Goal: Task Accomplishment & Management: Use online tool/utility

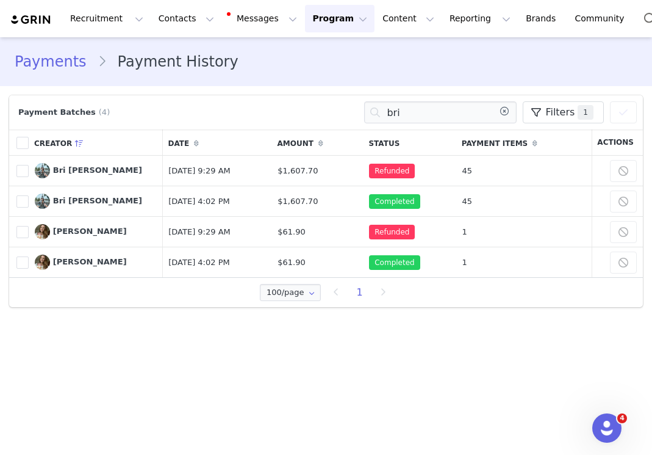
drag, startPoint x: 0, startPoint y: 0, endPoint x: 364, endPoint y: 113, distance: 381.0
click at [364, 113] on div "Payment Batches (4) bri Filters (1) Choose Property Campaign Brand Amount Payme…" at bounding box center [326, 112] width 622 height 22
click at [48, 63] on link "Payments" at bounding box center [56, 62] width 83 height 22
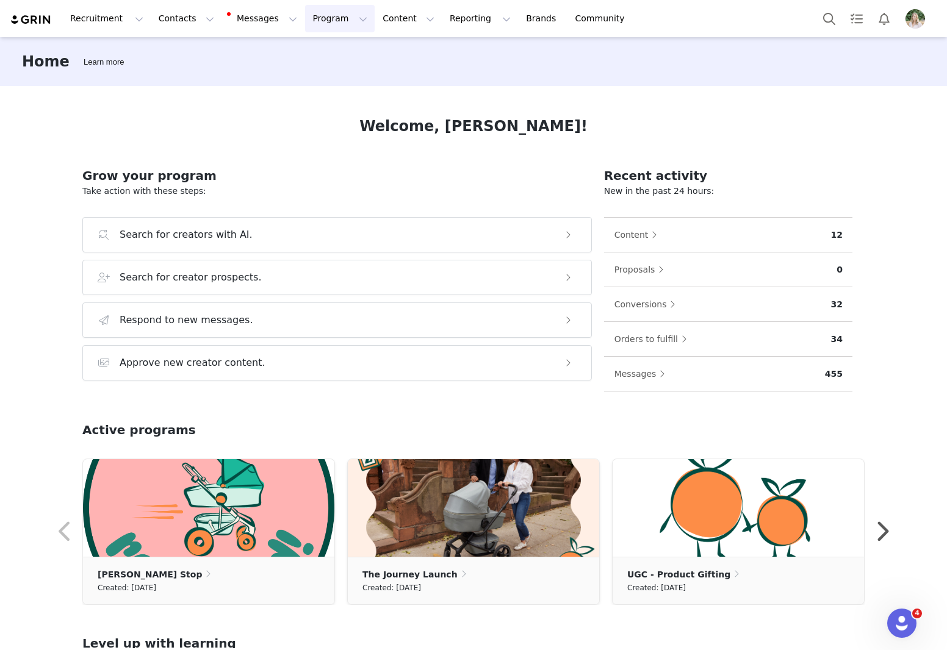
click at [309, 18] on button "Program Program" at bounding box center [340, 18] width 70 height 27
click at [320, 99] on p "Partnerships" at bounding box center [322, 99] width 53 height 13
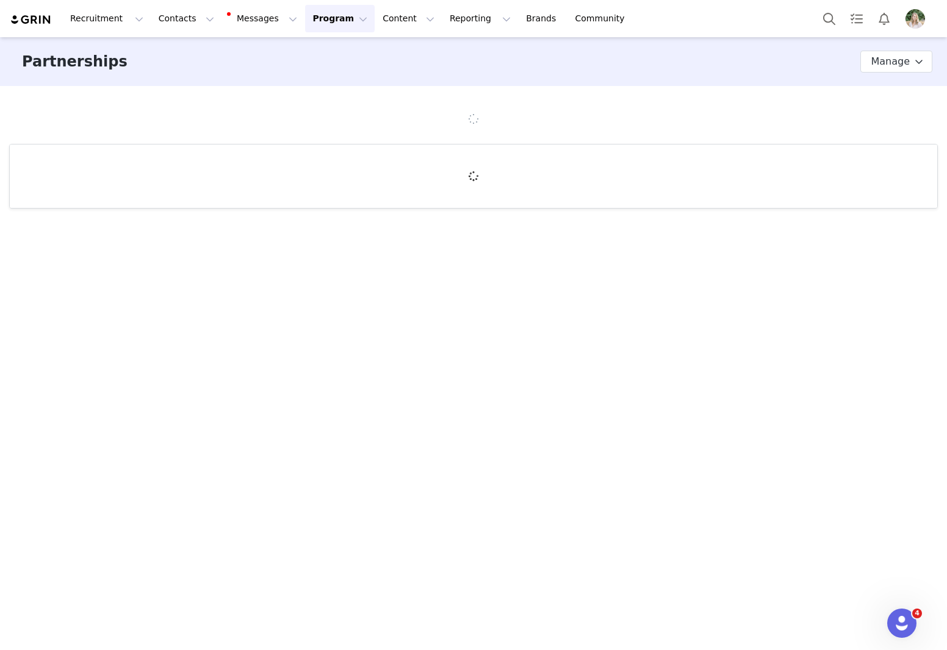
click at [314, 23] on button "Program Program" at bounding box center [340, 18] width 70 height 27
click at [328, 128] on link "Payments" at bounding box center [334, 121] width 96 height 23
click at [887, 60] on button "Payment history" at bounding box center [887, 62] width 89 height 20
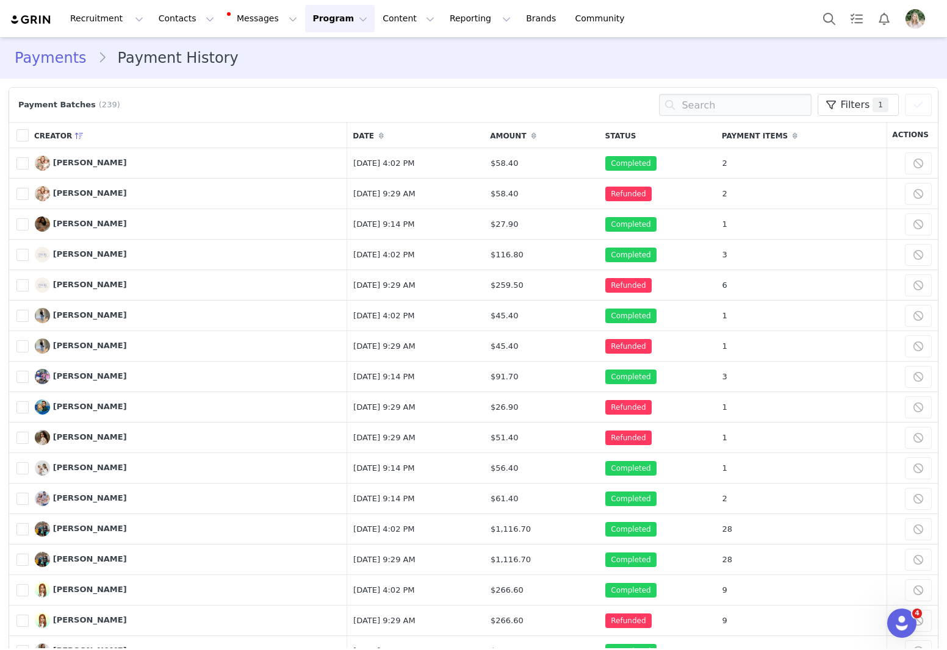
click at [39, 63] on link "Payments" at bounding box center [56, 58] width 83 height 22
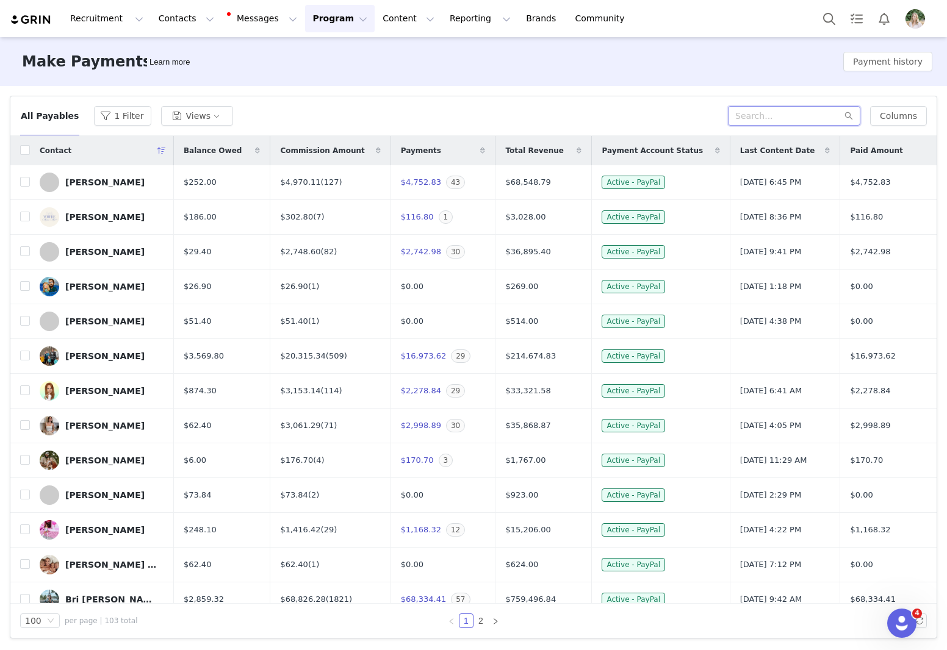
click at [786, 118] on input "text" at bounding box center [794, 116] width 132 height 20
click at [25, 354] on input "checkbox" at bounding box center [25, 356] width 10 height 10
checkbox input "true"
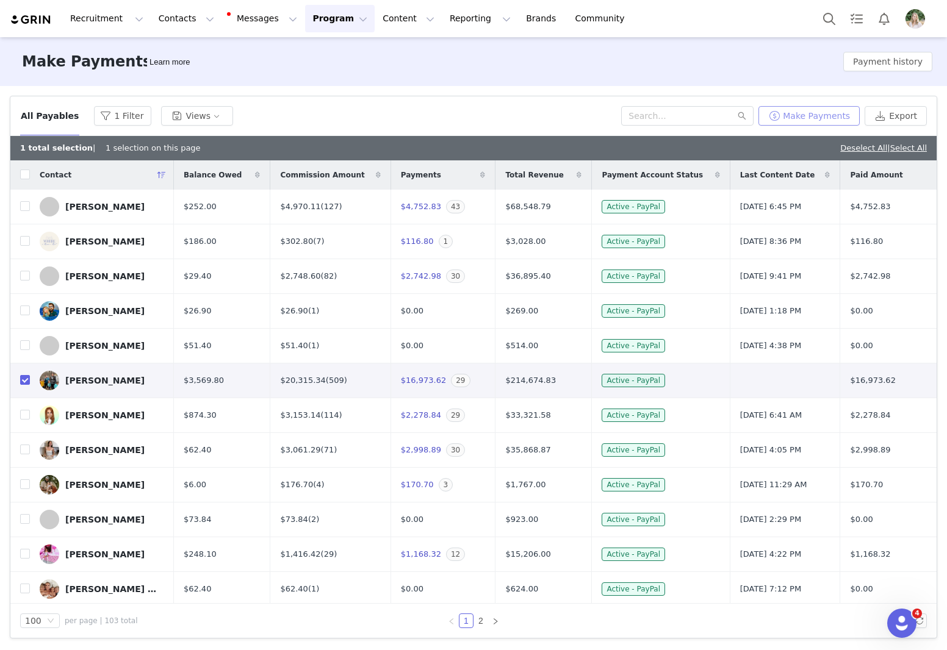
click at [823, 112] on button "Make Payments" at bounding box center [808, 116] width 101 height 20
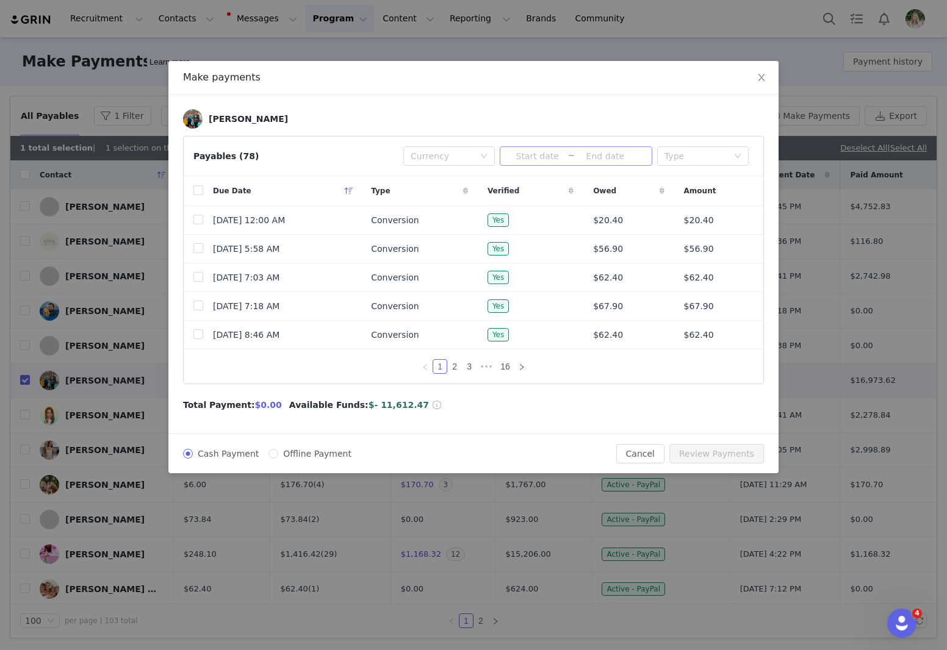
click at [535, 156] on input at bounding box center [537, 156] width 60 height 13
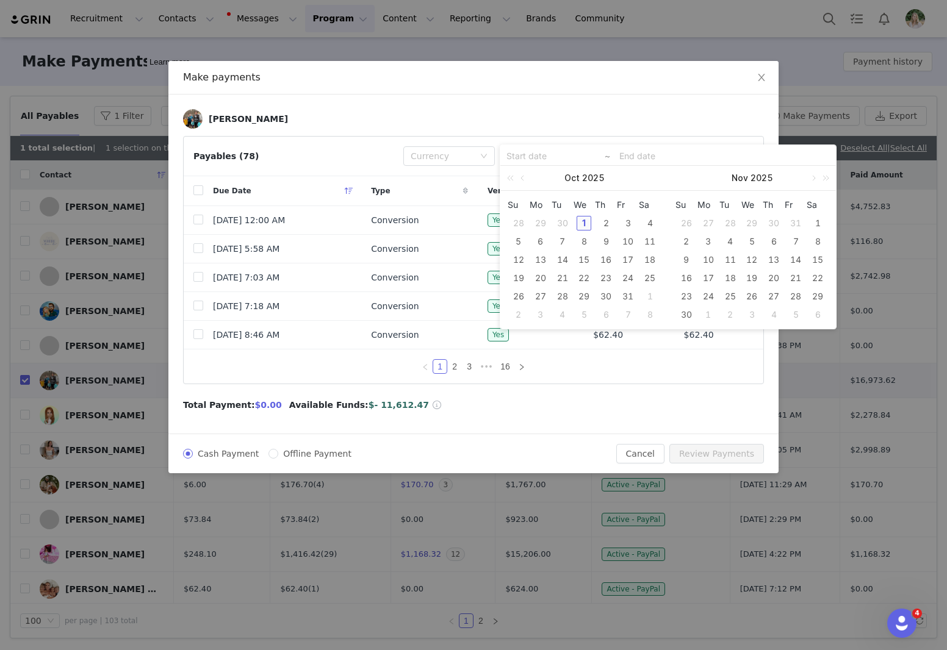
click at [586, 225] on div "1" at bounding box center [584, 223] width 15 height 15
type input "2025-10-01"
drag, startPoint x: 564, startPoint y: 160, endPoint x: 468, endPoint y: 154, distance: 96.6
click at [468, 154] on body "Recruitment Recruitment Creator Search Curated Lists Landing Pages Web Extensio…" at bounding box center [473, 325] width 947 height 650
type input "2025-10-01"
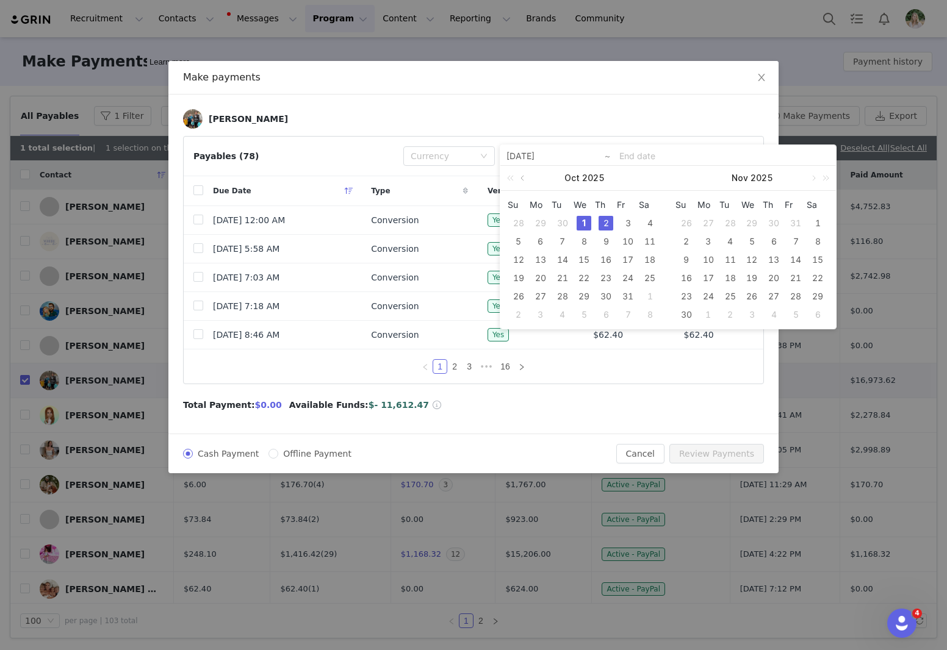
click at [524, 178] on link at bounding box center [523, 178] width 11 height 24
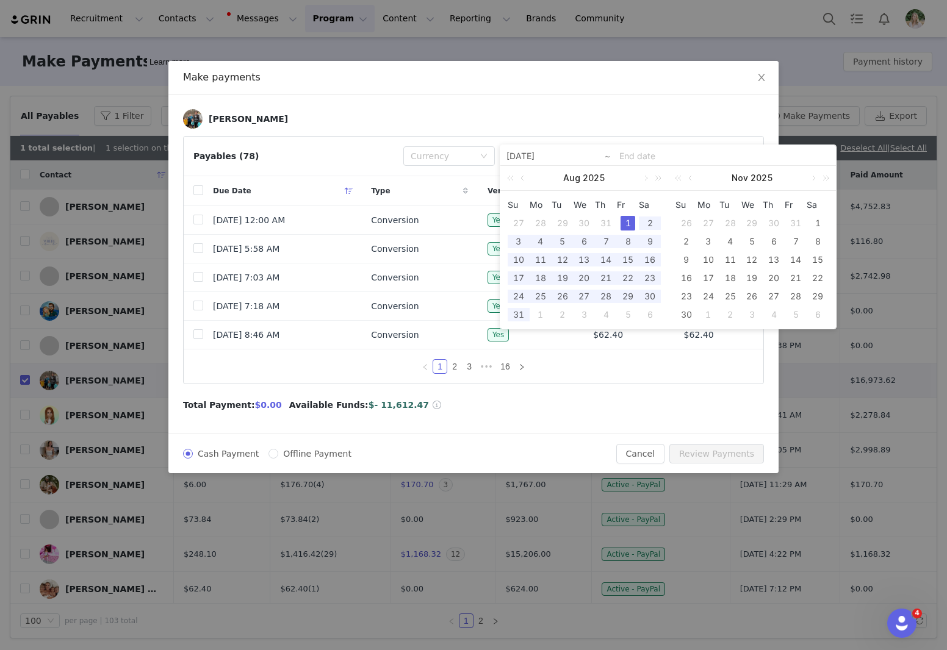
click at [627, 228] on div "1" at bounding box center [628, 223] width 15 height 15
type input "2025-08-01"
type input "2025-10-01"
type input "2025-08-01"
type input "2025-10-01"
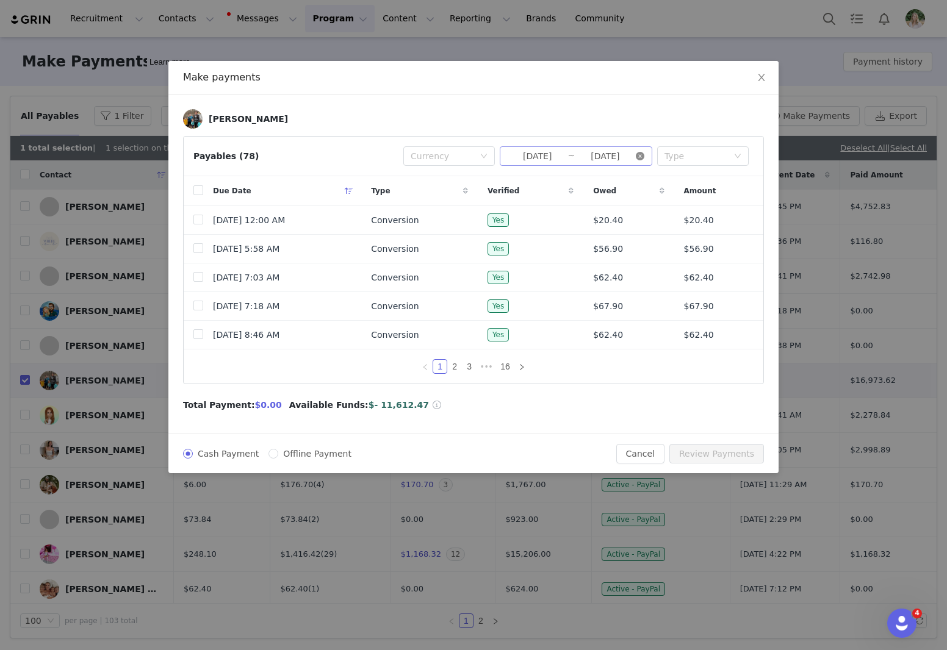
click at [638, 156] on icon "icon: close-circle" at bounding box center [640, 156] width 9 height 9
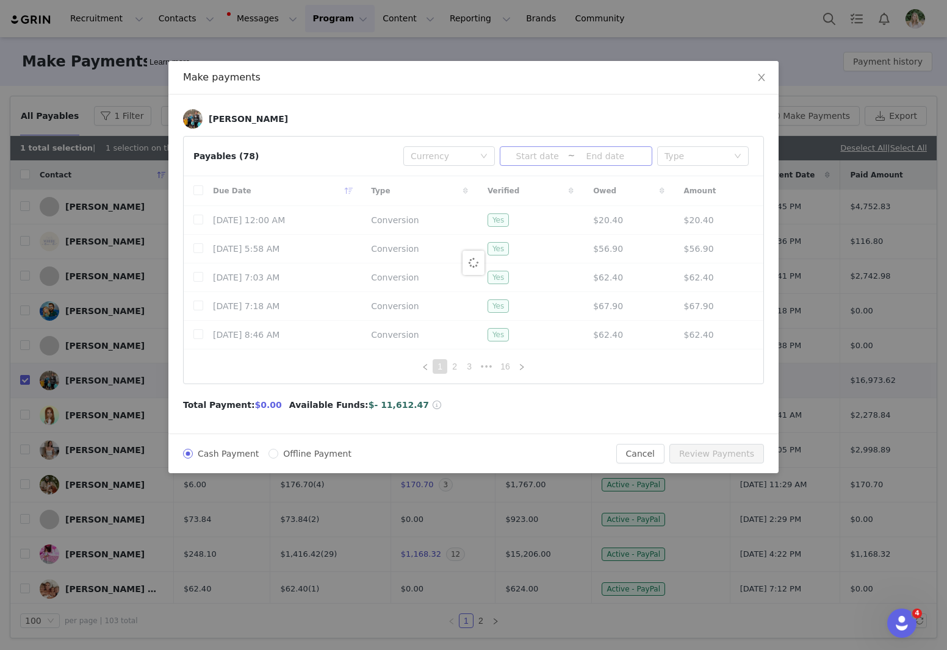
click at [609, 156] on input at bounding box center [605, 156] width 60 height 13
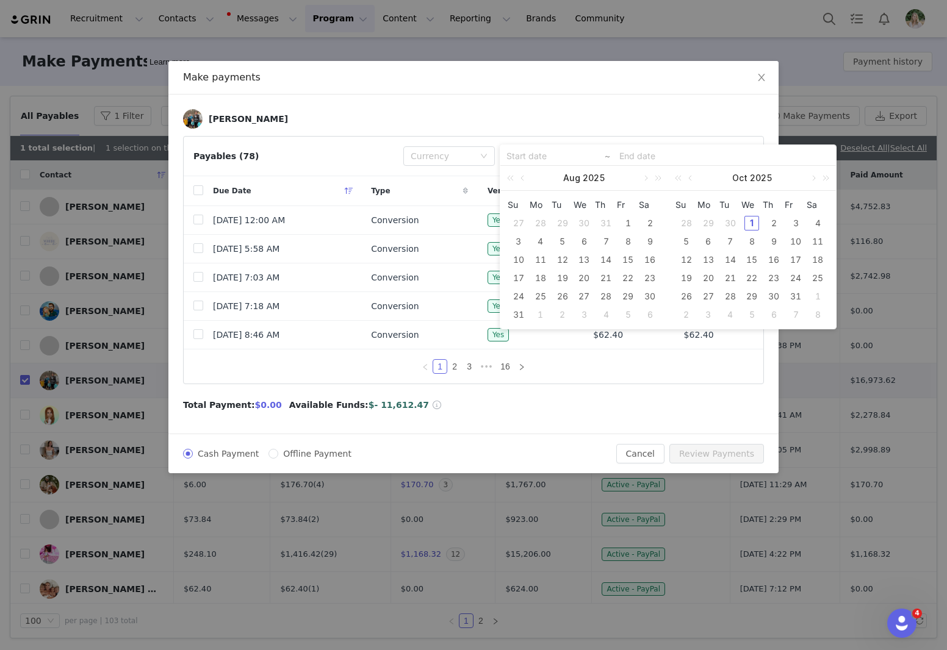
click at [529, 155] on input at bounding box center [584, 156] width 156 height 15
click at [629, 221] on div "1" at bounding box center [628, 223] width 15 height 15
type input "2025-08-01"
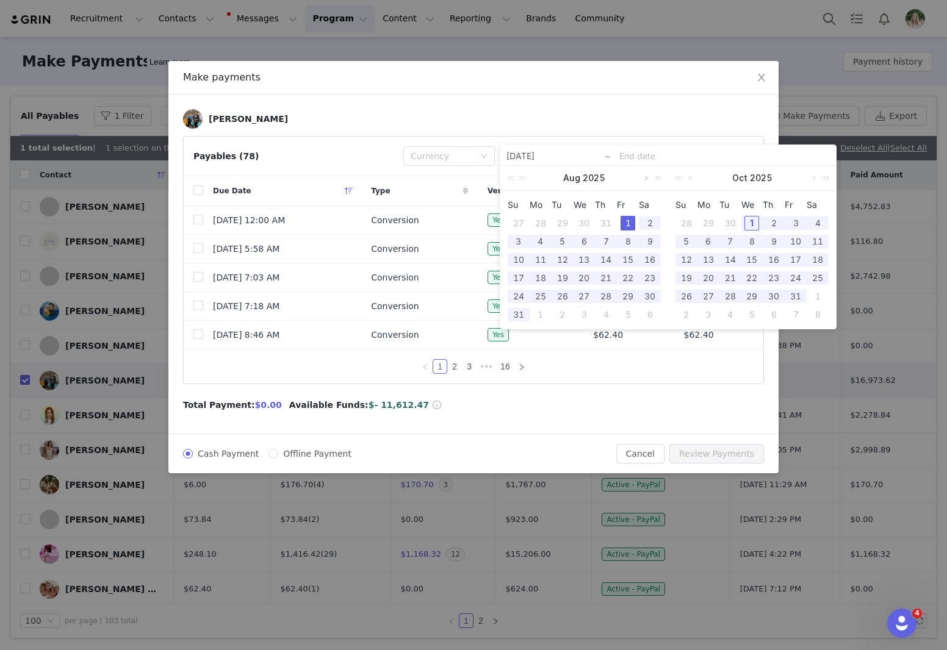
click at [644, 177] on link at bounding box center [644, 178] width 11 height 24
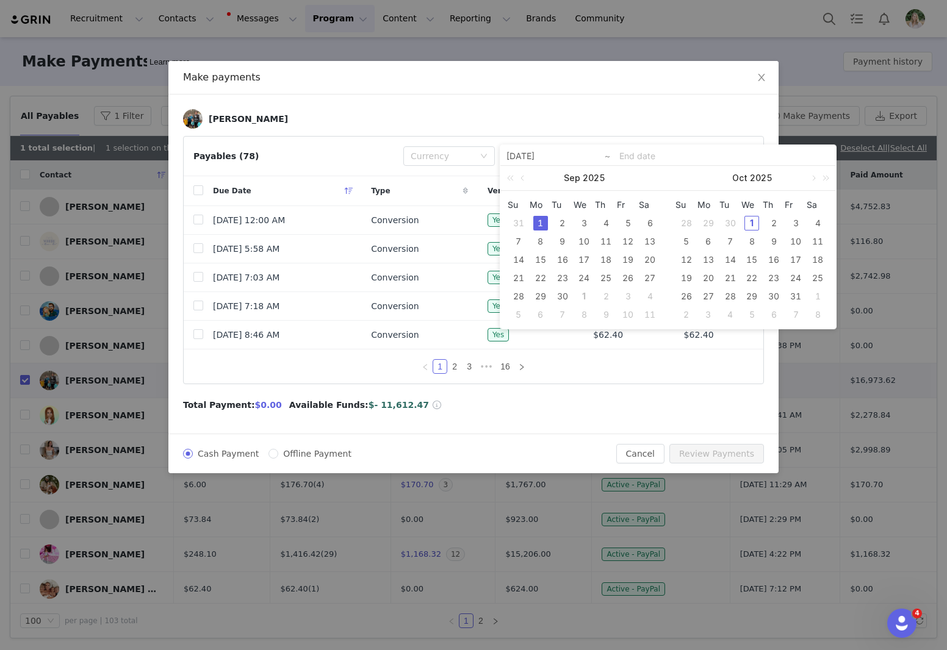
click at [542, 222] on div "1" at bounding box center [540, 223] width 15 height 15
type input "2025-08-01"
type input "2025-09-01"
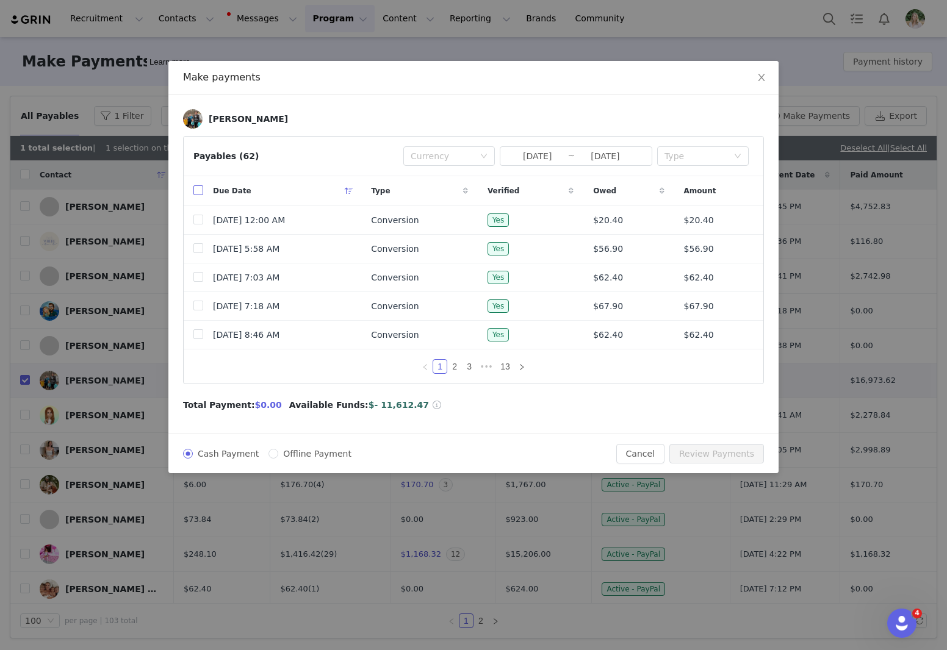
click at [198, 192] on input "checkbox" at bounding box center [198, 191] width 10 height 10
checkbox input "true"
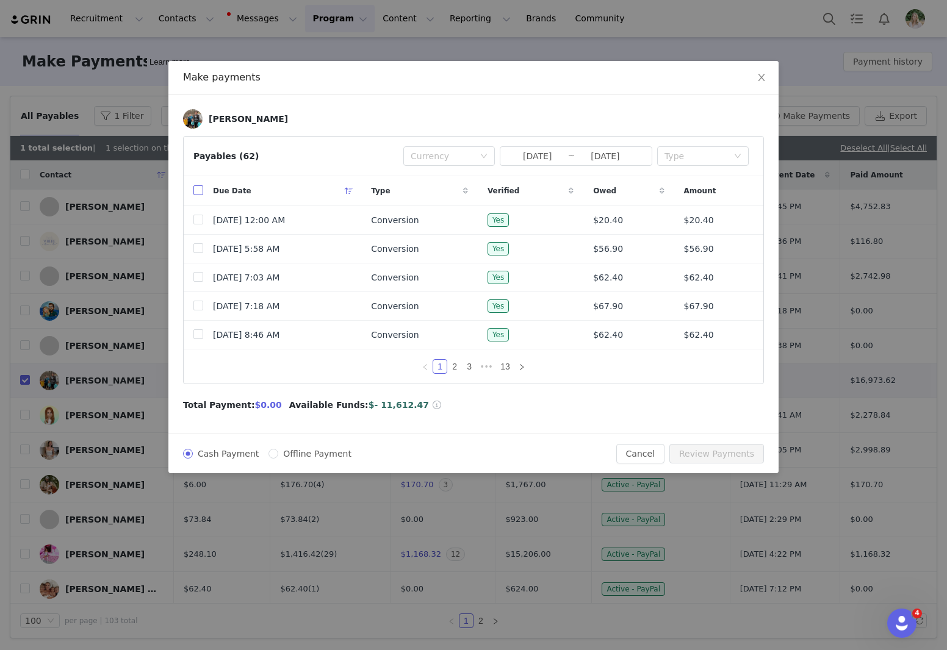
checkbox input "true"
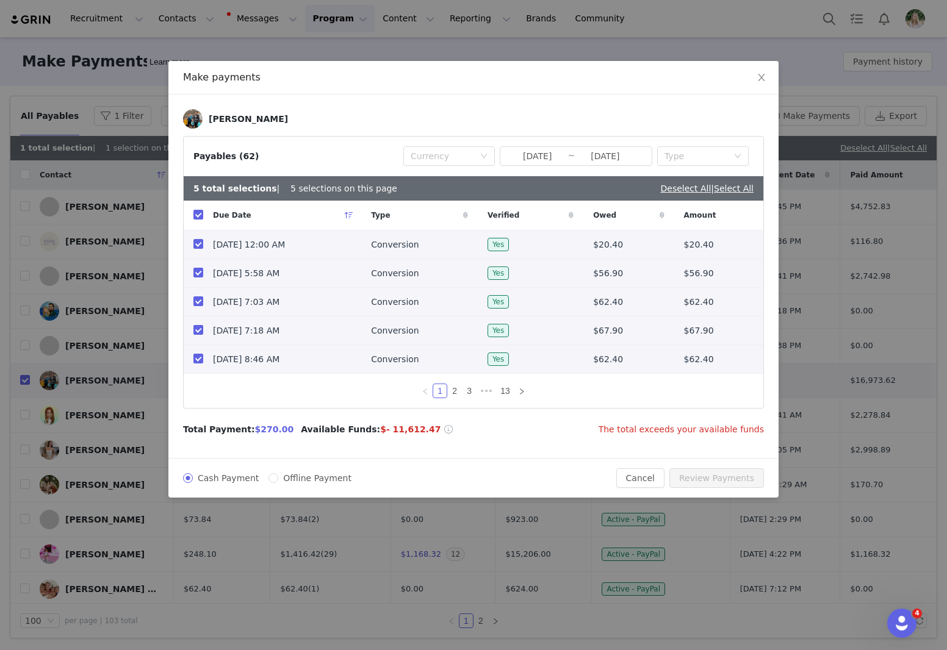
click at [553, 456] on div "Anna Dent Payables (62) Currency 2025-08-01 ~ 2025-09-01 Type 5 total selection…" at bounding box center [473, 277] width 610 height 364
click at [744, 191] on link "Select All" at bounding box center [734, 189] width 40 height 10
click at [268, 483] on input "Offline Payment" at bounding box center [273, 479] width 10 height 10
radio input "true"
